Goal: Register for event/course

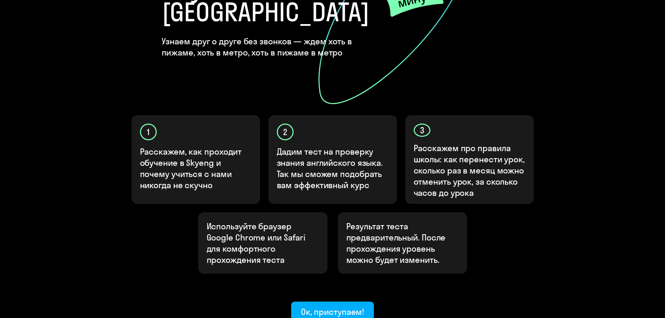
scroll to position [164, 0]
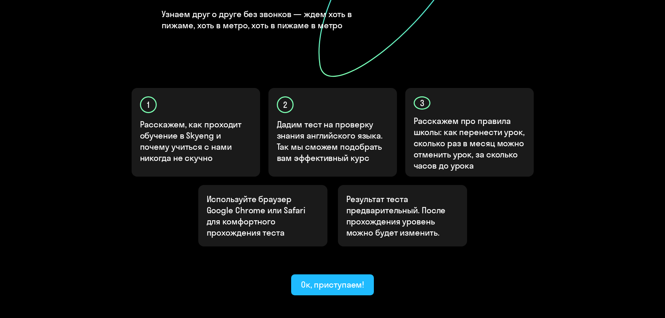
click at [320, 279] on div "Ок, приступаем!" at bounding box center [333, 284] width 64 height 11
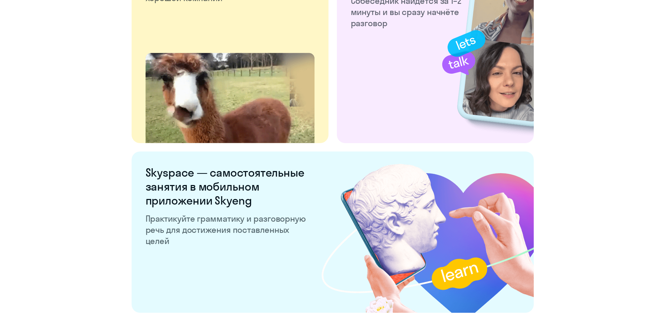
scroll to position [1300, 0]
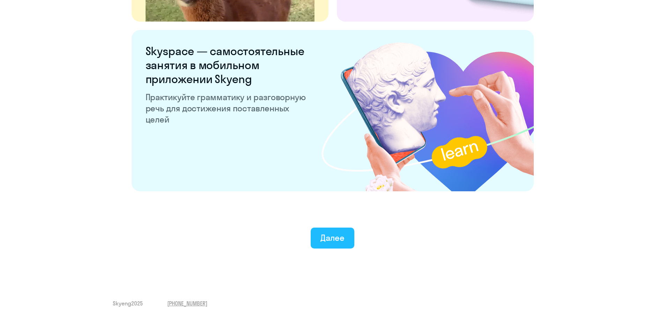
click at [332, 240] on div "Далее" at bounding box center [332, 237] width 24 height 11
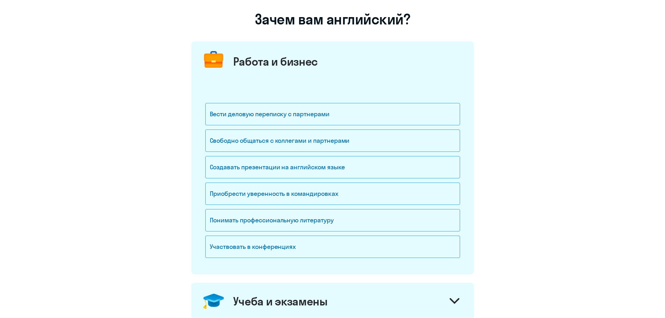
scroll to position [56, 0]
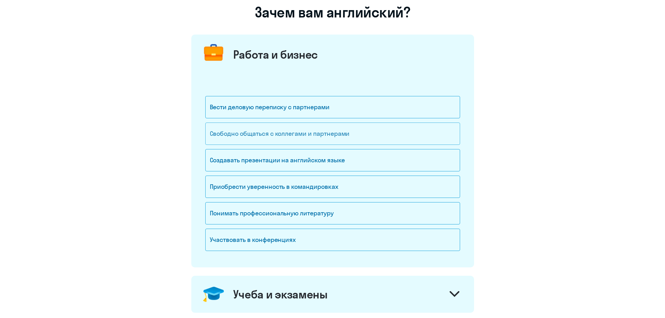
click at [296, 134] on div "Свободно общаться с коллегами и партнерами" at bounding box center [332, 134] width 255 height 22
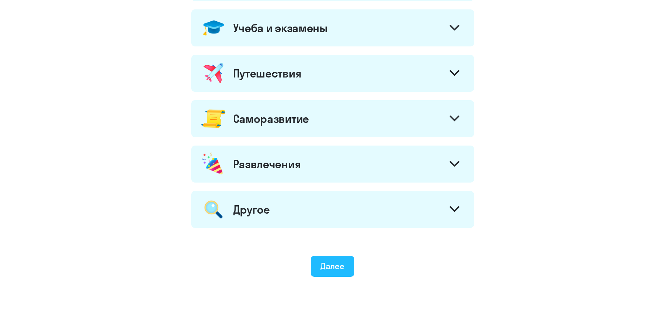
scroll to position [323, 0]
click at [327, 261] on div "Далее" at bounding box center [332, 265] width 24 height 11
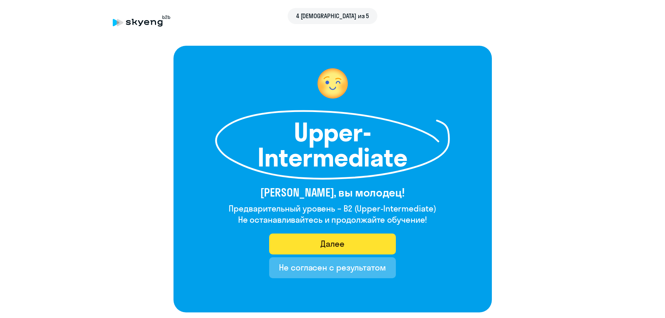
click at [310, 239] on button "Далее" at bounding box center [332, 244] width 127 height 21
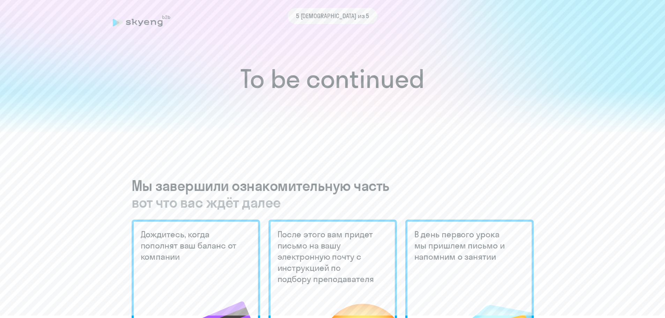
click at [334, 16] on span "5 [DEMOGRAPHIC_DATA] из 5" at bounding box center [332, 16] width 73 height 9
click at [317, 81] on h1 "To be continued" at bounding box center [332, 79] width 637 height 24
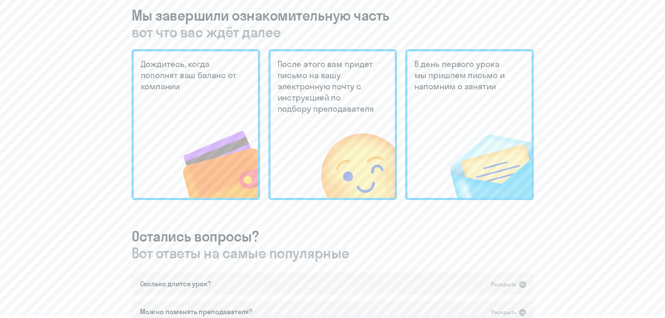
scroll to position [510, 0]
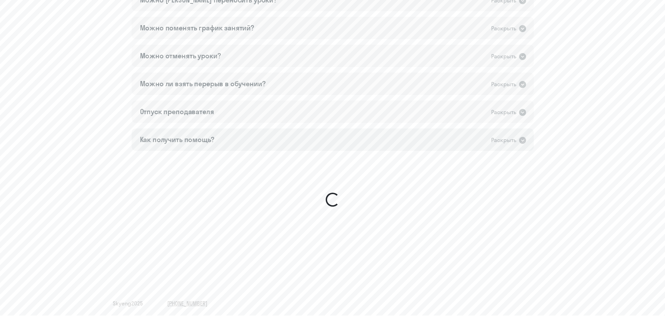
click at [241, 141] on div "Как получить помощь? Раскрыть" at bounding box center [333, 139] width 402 height 22
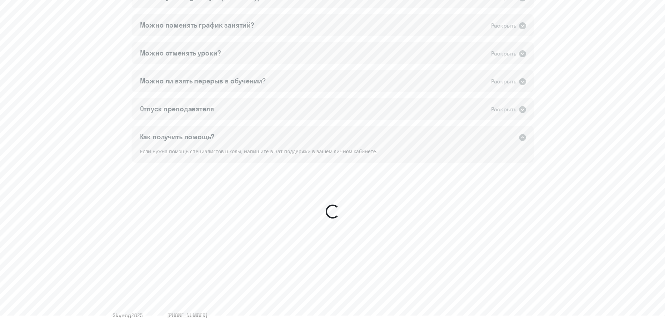
click at [241, 141] on div "Как получить помощь? Раскрыть" at bounding box center [333, 137] width 402 height 22
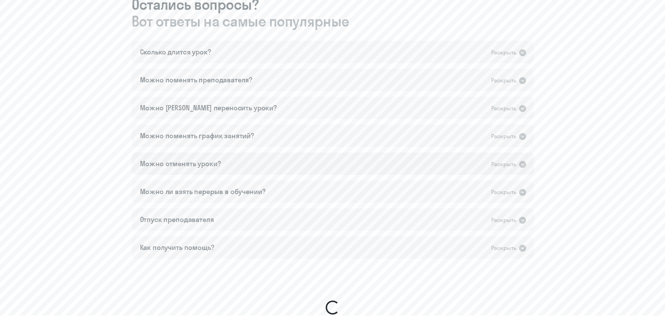
scroll to position [402, 0]
click at [261, 190] on div "Можно ли взять перерыв в обучении?" at bounding box center [203, 191] width 126 height 10
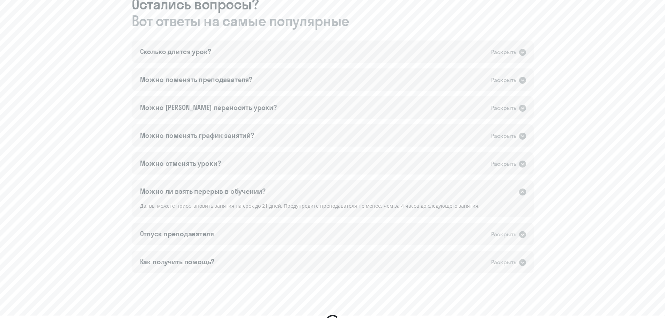
click at [296, 190] on div "Можно ли взять перерыв в обучении? Раскрыть" at bounding box center [333, 191] width 402 height 22
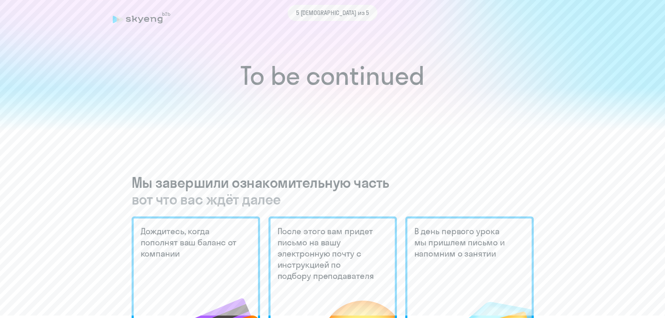
scroll to position [0, 0]
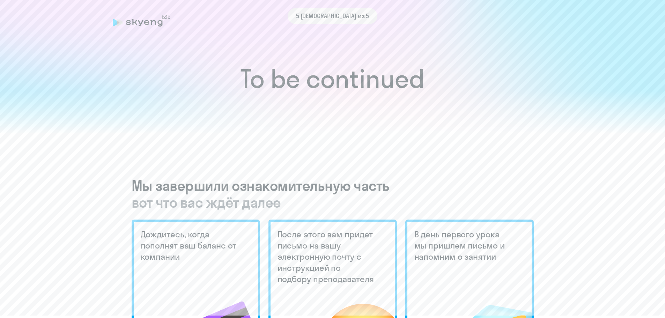
click at [131, 25] on icon at bounding box center [142, 20] width 58 height 11
click at [164, 22] on div "5 [DEMOGRAPHIC_DATA] из 5" at bounding box center [333, 16] width 440 height 16
click at [168, 17] on div "5 [DEMOGRAPHIC_DATA] из 5" at bounding box center [333, 16] width 440 height 16
click at [153, 28] on div "5 [DEMOGRAPHIC_DATA] из 5" at bounding box center [333, 21] width 440 height 16
